Goal: Navigation & Orientation: Find specific page/section

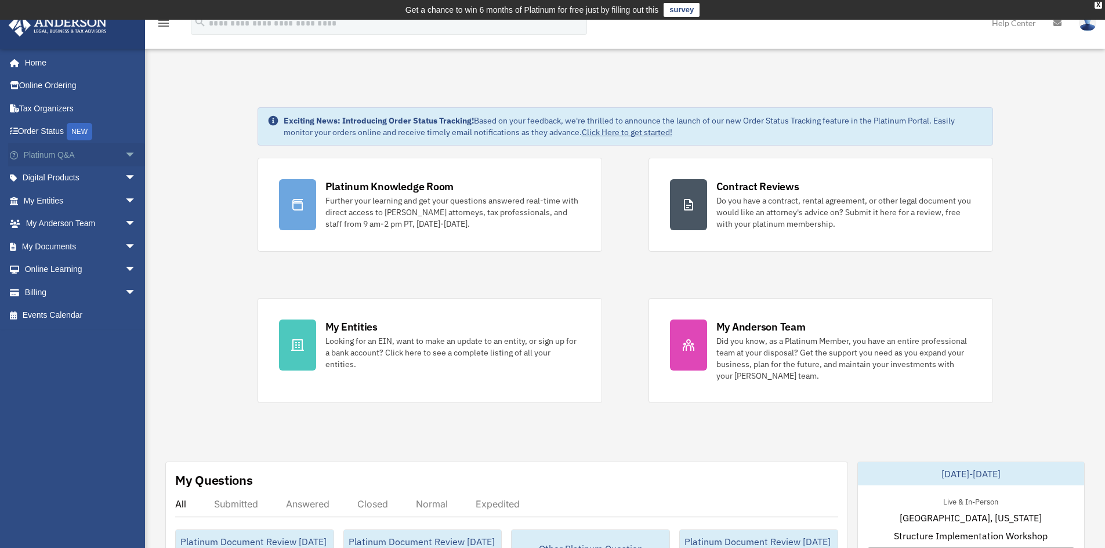
click at [126, 159] on span "arrow_drop_down" at bounding box center [136, 155] width 23 height 24
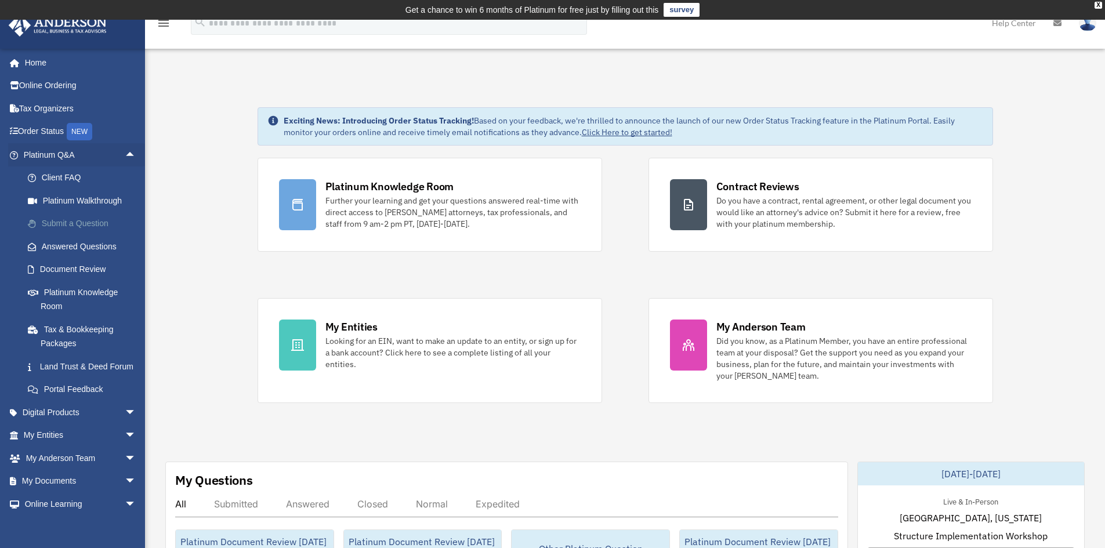
click at [66, 231] on link "Submit a Question" at bounding box center [84, 223] width 137 height 23
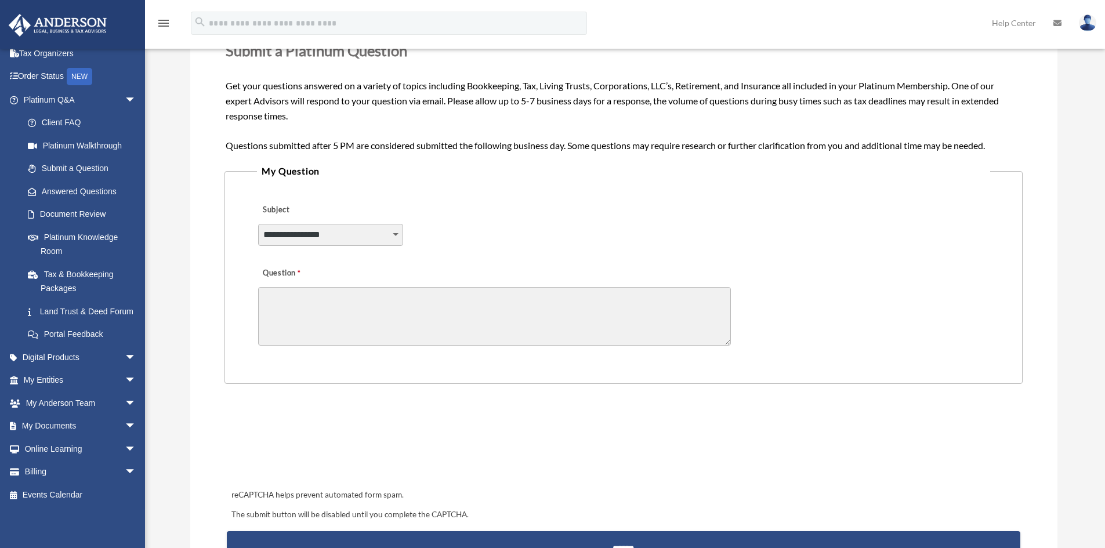
scroll to position [232, 0]
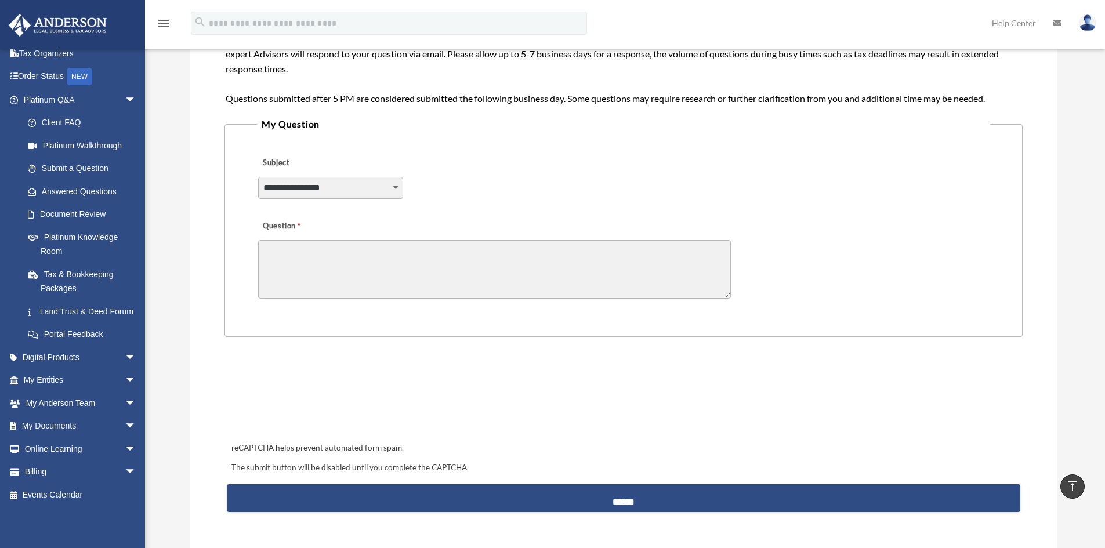
click at [322, 160] on label "Subject" at bounding box center [313, 163] width 110 height 16
click at [322, 177] on select "**********" at bounding box center [330, 188] width 145 height 22
click at [299, 196] on select "**********" at bounding box center [330, 188] width 145 height 22
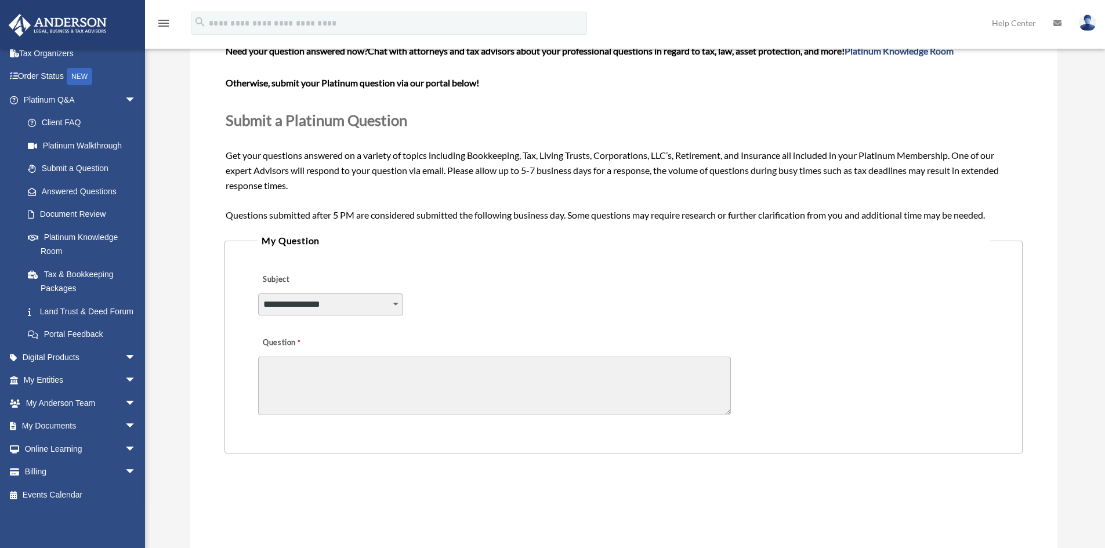
scroll to position [116, 0]
click at [62, 226] on link "Platinum Knowledge Room" at bounding box center [84, 244] width 137 height 37
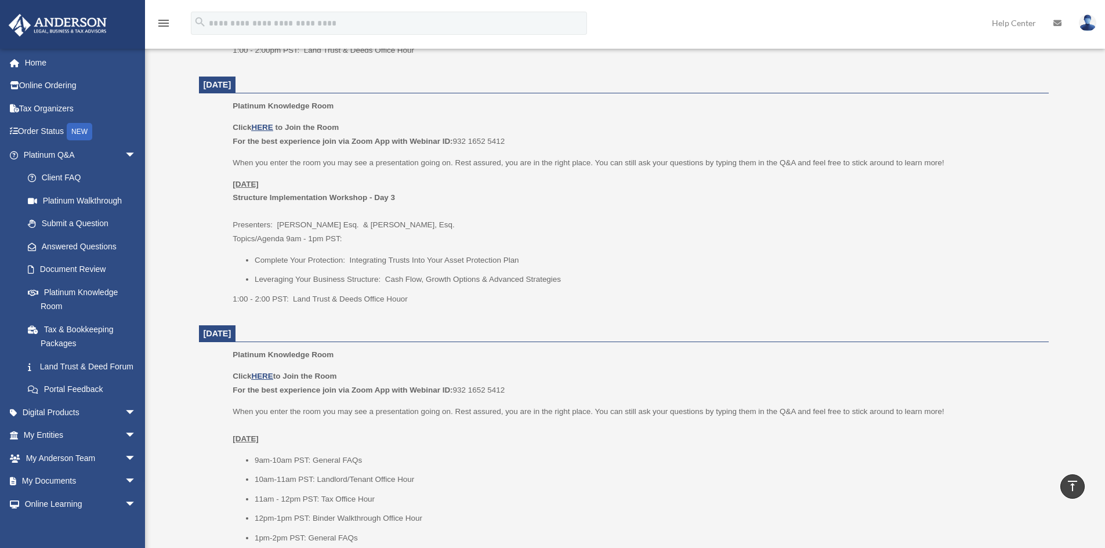
scroll to position [1102, 0]
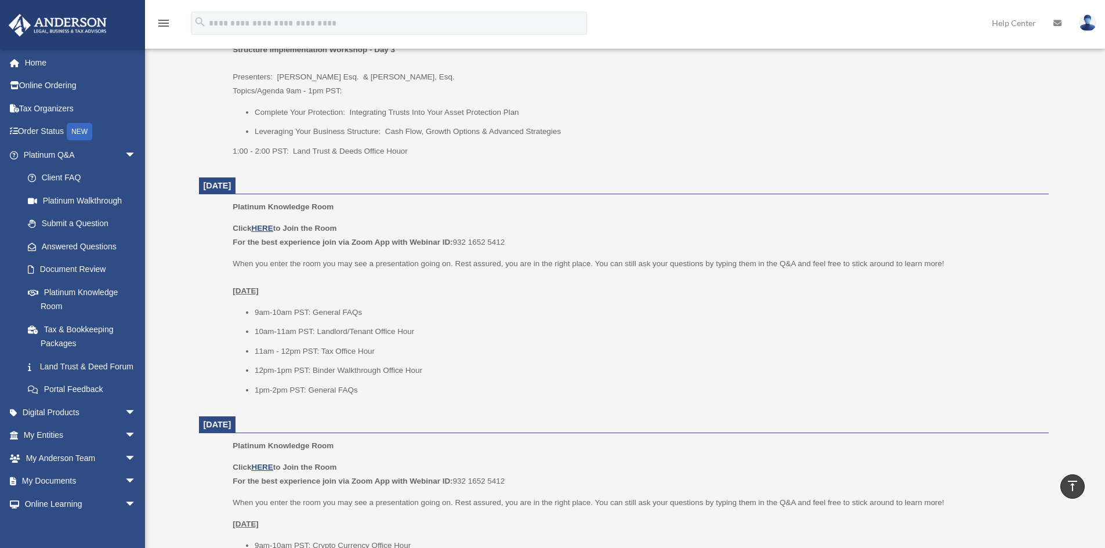
drag, startPoint x: 221, startPoint y: 188, endPoint x: 282, endPoint y: 192, distance: 61.6
click at [236, 192] on span "September 30, 2025" at bounding box center [217, 185] width 37 height 17
click at [376, 310] on li "9am-10am PST: General FAQs" at bounding box center [648, 313] width 786 height 14
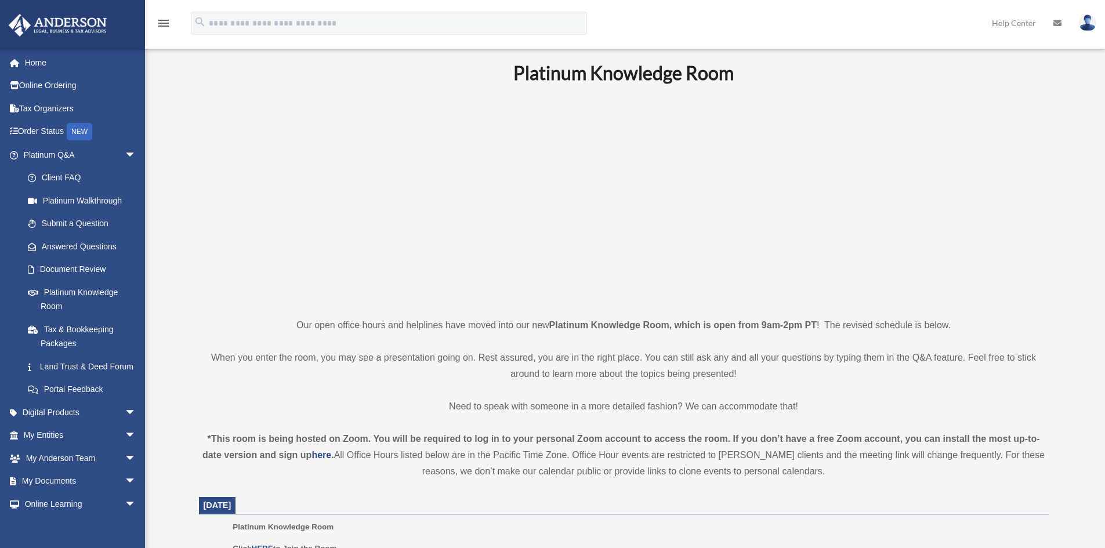
scroll to position [58, 0]
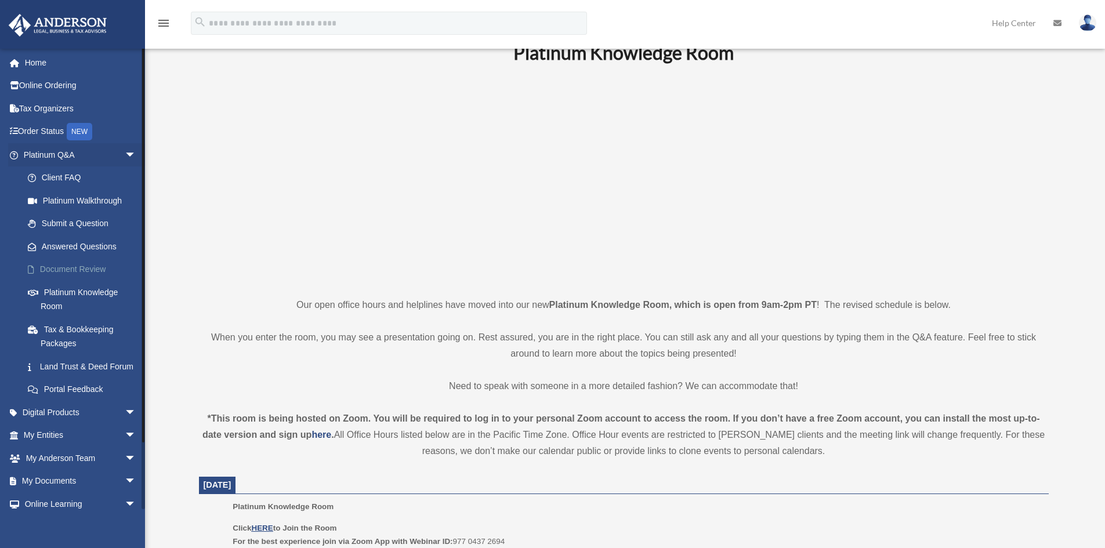
click at [35, 264] on link "Document Review" at bounding box center [84, 269] width 137 height 23
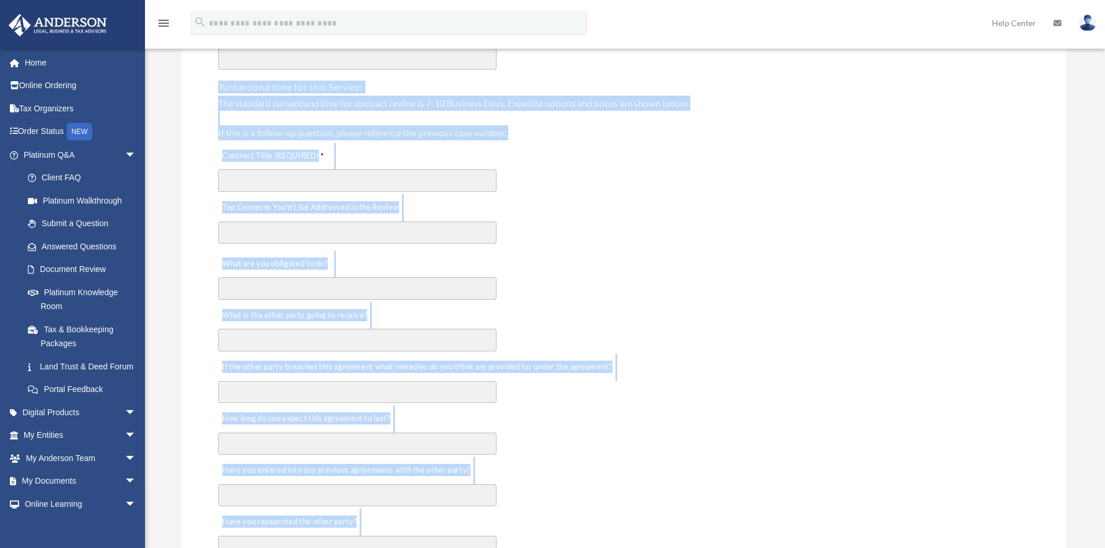
scroll to position [519, 0]
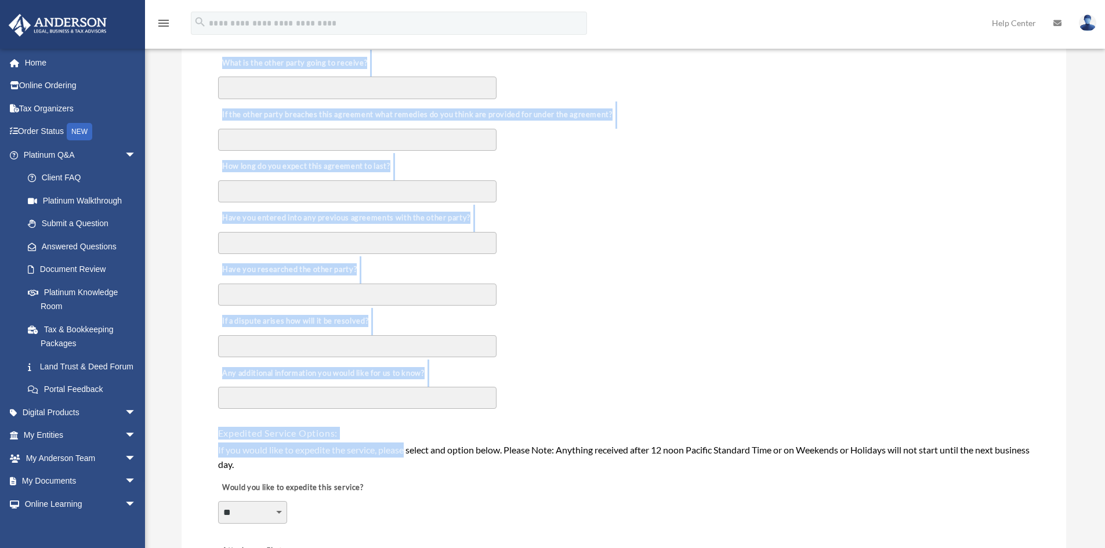
drag, startPoint x: 226, startPoint y: 201, endPoint x: 406, endPoint y: 575, distance: 414.9
click at [406, 547] on html "X Get a chance to win 6 months of Platinum for free just by filling out this su…" at bounding box center [552, 358] width 1105 height 1706
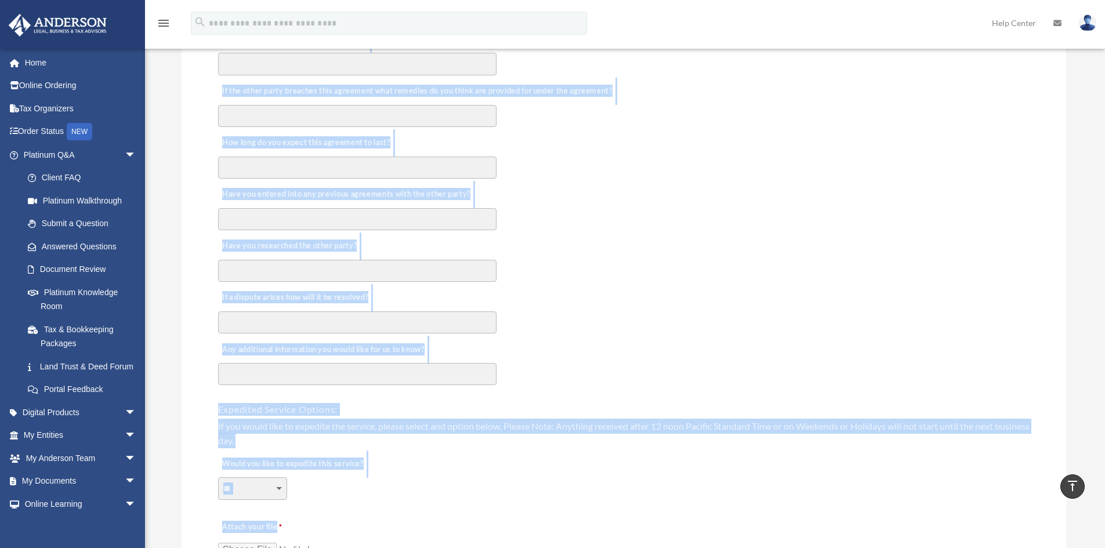
click at [634, 176] on div "How long do you expect this agreement to last?" at bounding box center [623, 154] width 813 height 52
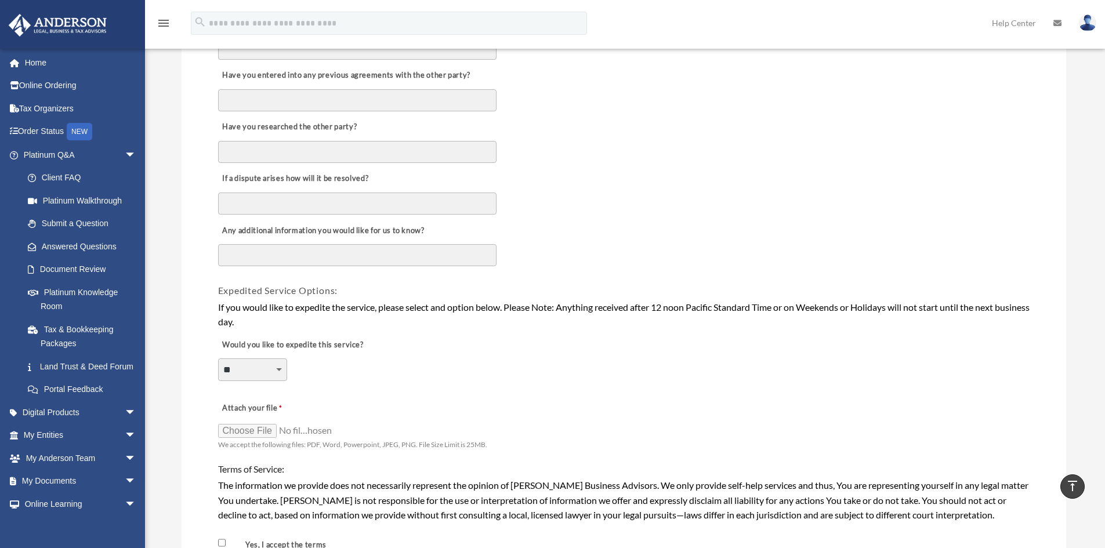
scroll to position [928, 0]
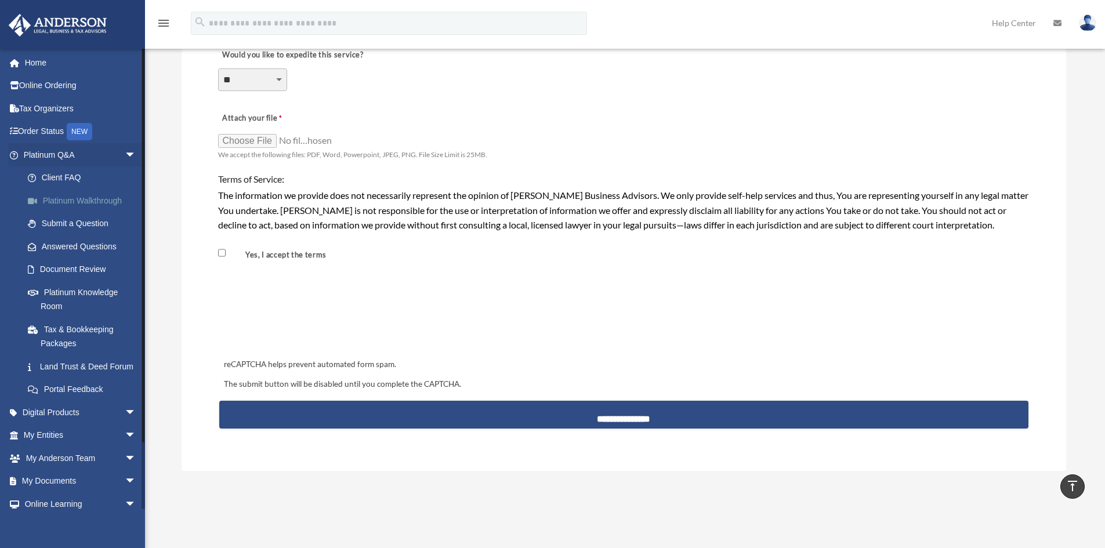
click at [117, 203] on link "Platinum Walkthrough" at bounding box center [84, 200] width 137 height 23
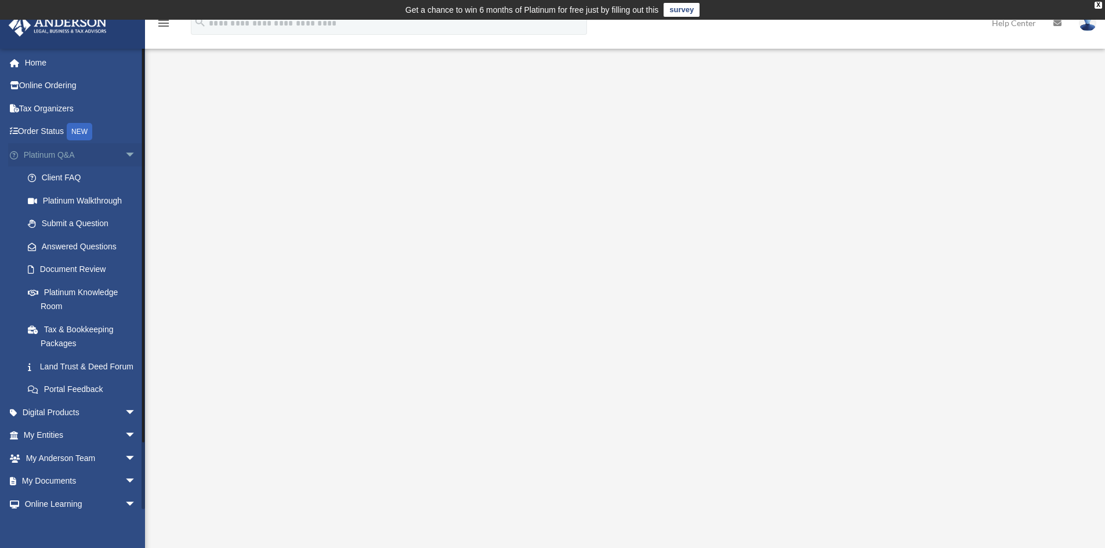
click at [128, 152] on span "arrow_drop_down" at bounding box center [136, 155] width 23 height 24
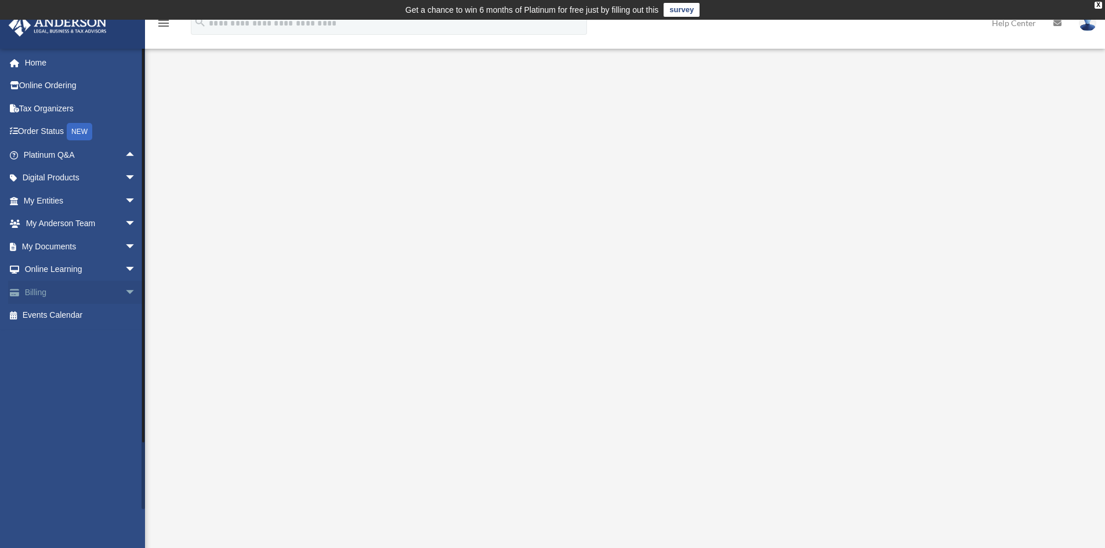
click at [133, 289] on span "arrow_drop_down" at bounding box center [136, 293] width 23 height 24
click at [125, 272] on span "arrow_drop_down" at bounding box center [136, 270] width 23 height 24
click at [126, 246] on span "arrow_drop_down" at bounding box center [136, 247] width 23 height 24
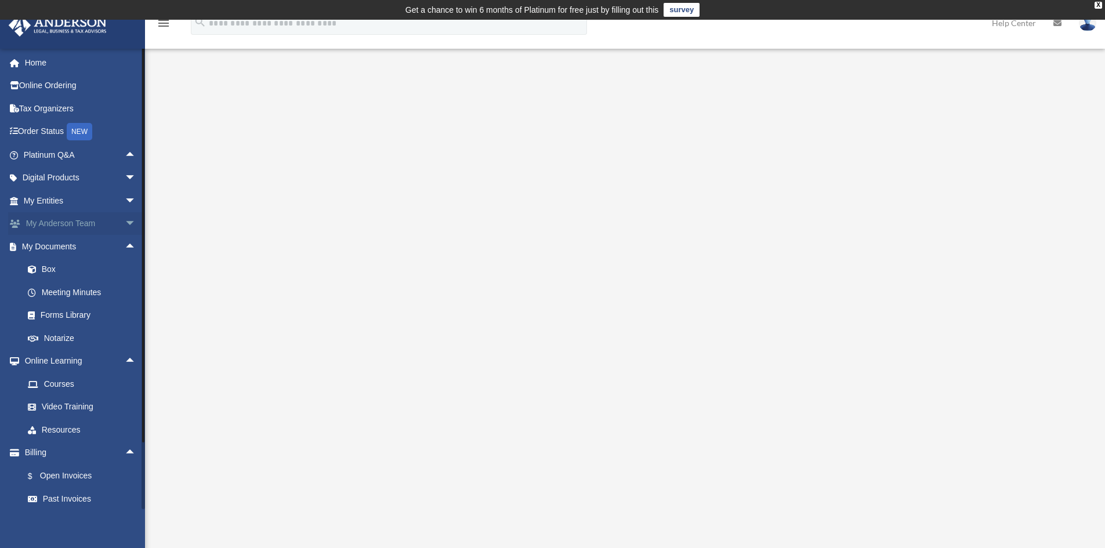
click at [130, 227] on span "arrow_drop_down" at bounding box center [136, 224] width 23 height 24
click at [130, 198] on span "arrow_drop_down" at bounding box center [136, 201] width 23 height 24
click at [126, 177] on span "arrow_drop_down" at bounding box center [136, 178] width 23 height 24
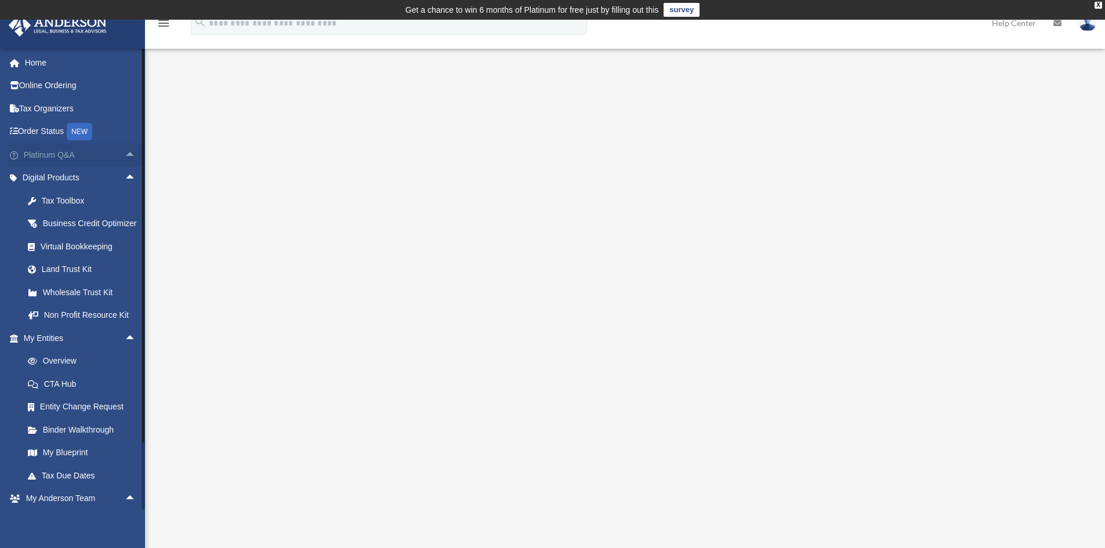
click at [126, 157] on span "arrow_drop_up" at bounding box center [136, 155] width 23 height 24
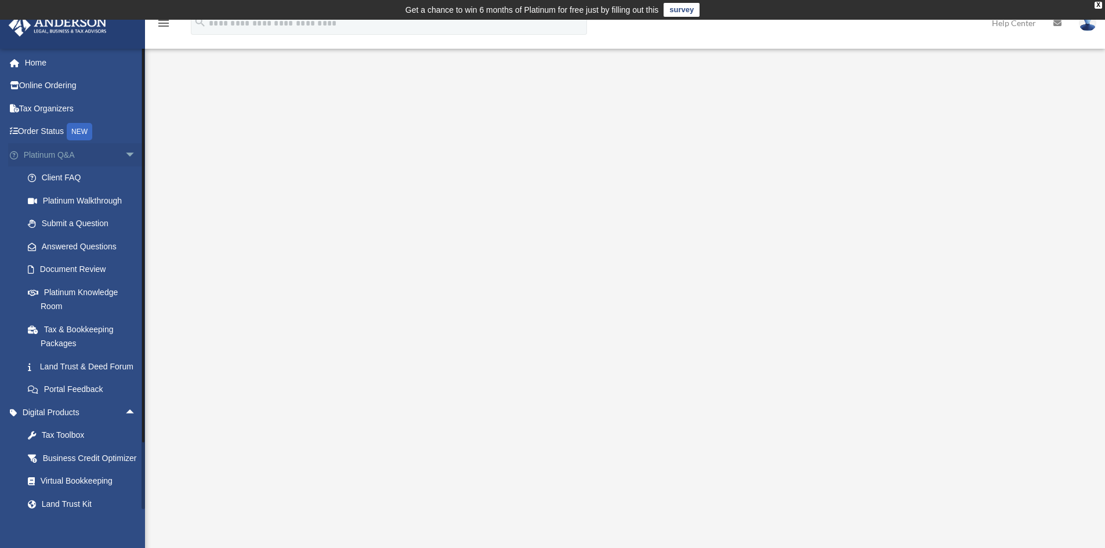
click at [126, 157] on span "arrow_drop_down" at bounding box center [136, 155] width 23 height 24
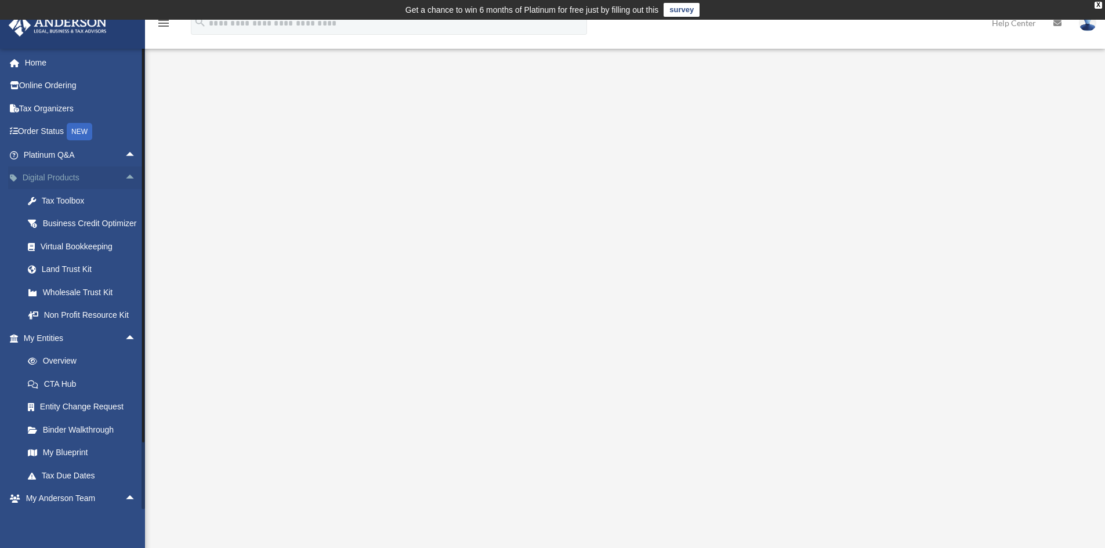
click at [127, 177] on span "arrow_drop_up" at bounding box center [136, 178] width 23 height 24
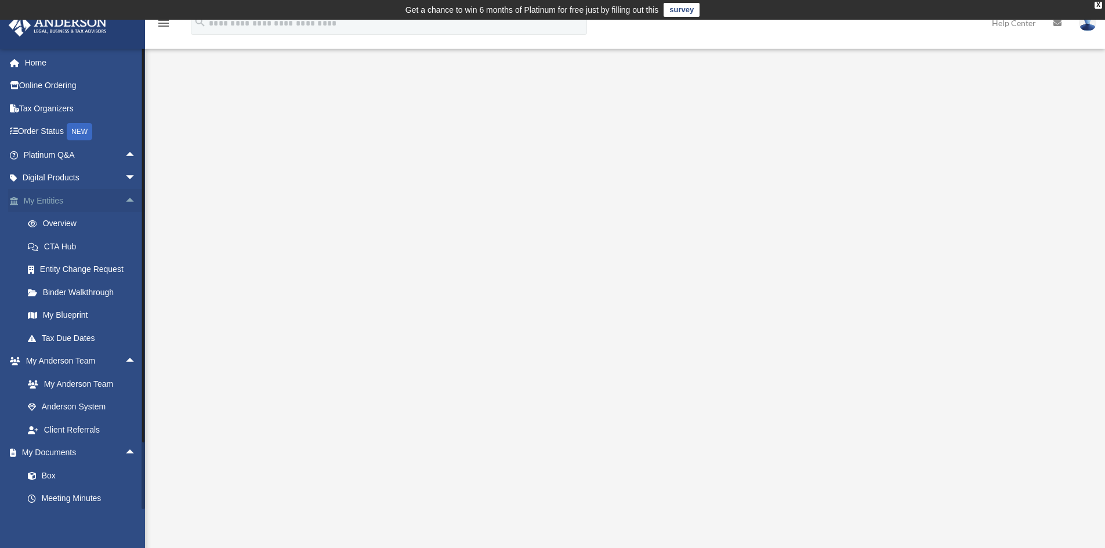
click at [130, 201] on span "arrow_drop_up" at bounding box center [136, 201] width 23 height 24
click at [125, 224] on span "arrow_drop_up" at bounding box center [136, 224] width 23 height 24
click at [125, 249] on span "arrow_drop_up" at bounding box center [136, 247] width 23 height 24
click at [125, 269] on span "arrow_drop_up" at bounding box center [136, 270] width 23 height 24
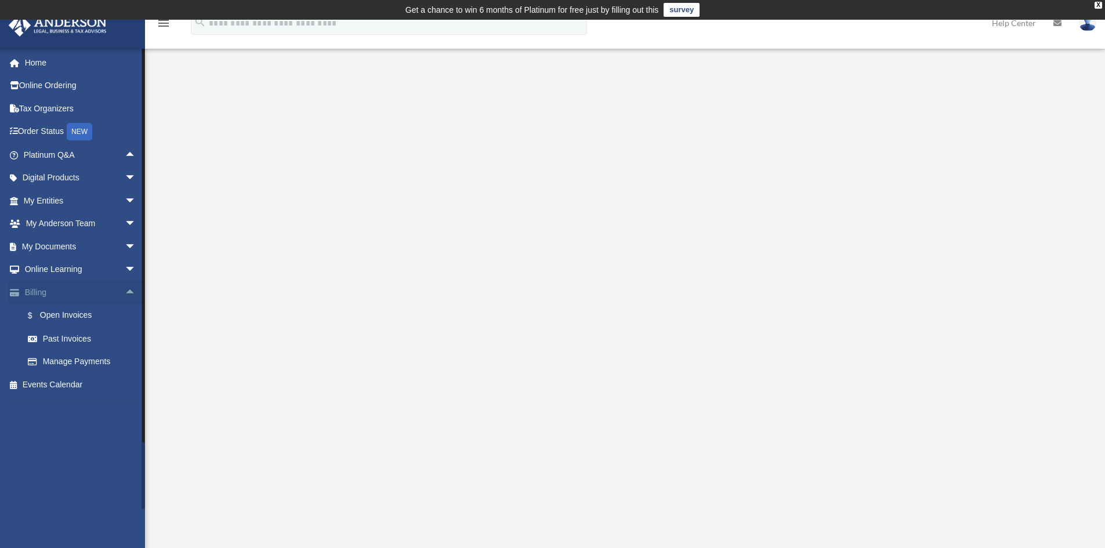
click at [125, 292] on span "arrow_drop_up" at bounding box center [136, 293] width 23 height 24
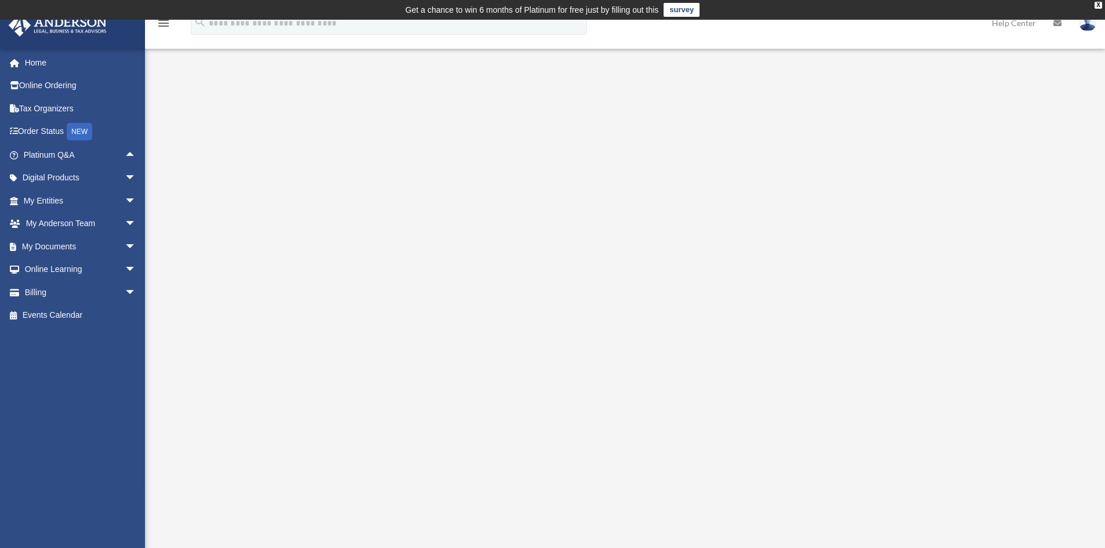
click at [231, 222] on div "<span data-mce-type="bookmark" style="display: inline-block; width: 0px; overfl…" at bounding box center [623, 298] width 867 height 400
